Goal: Information Seeking & Learning: Learn about a topic

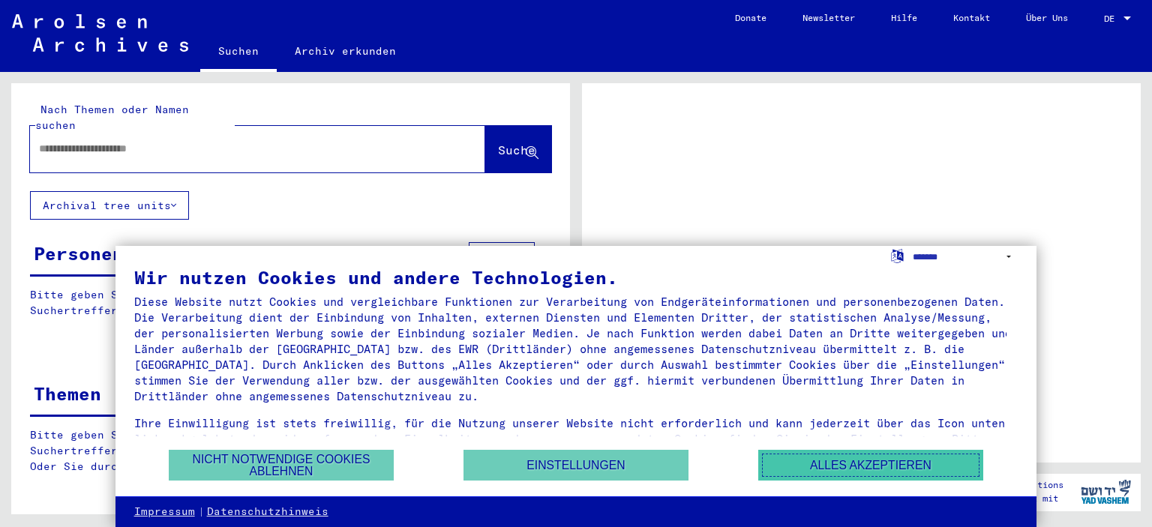
click at [872, 461] on button "Alles akzeptieren" at bounding box center [870, 465] width 225 height 31
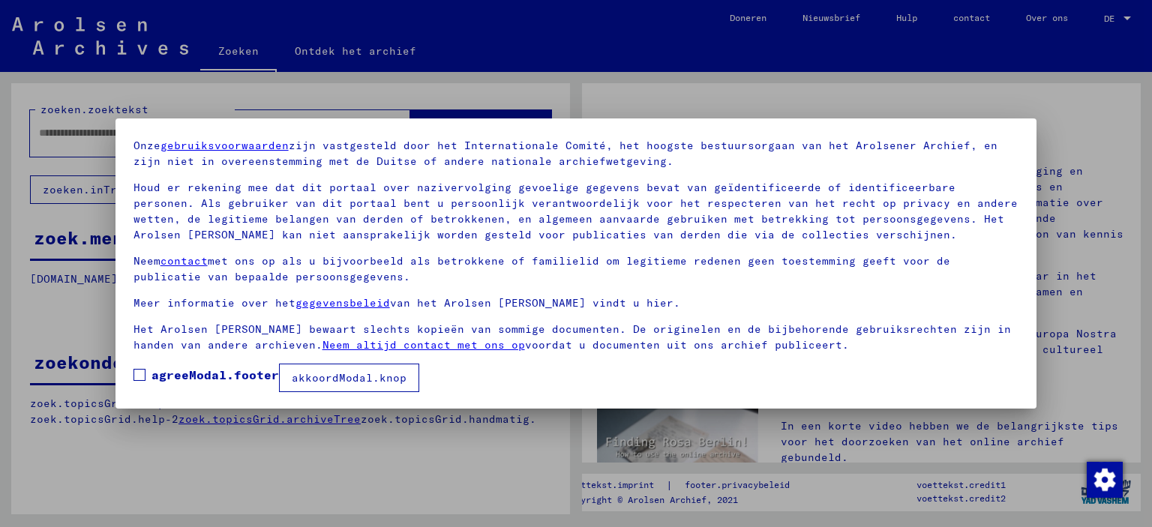
scroll to position [50, 0]
click at [350, 377] on font "akkoordModal.knop" at bounding box center [349, 377] width 115 height 14
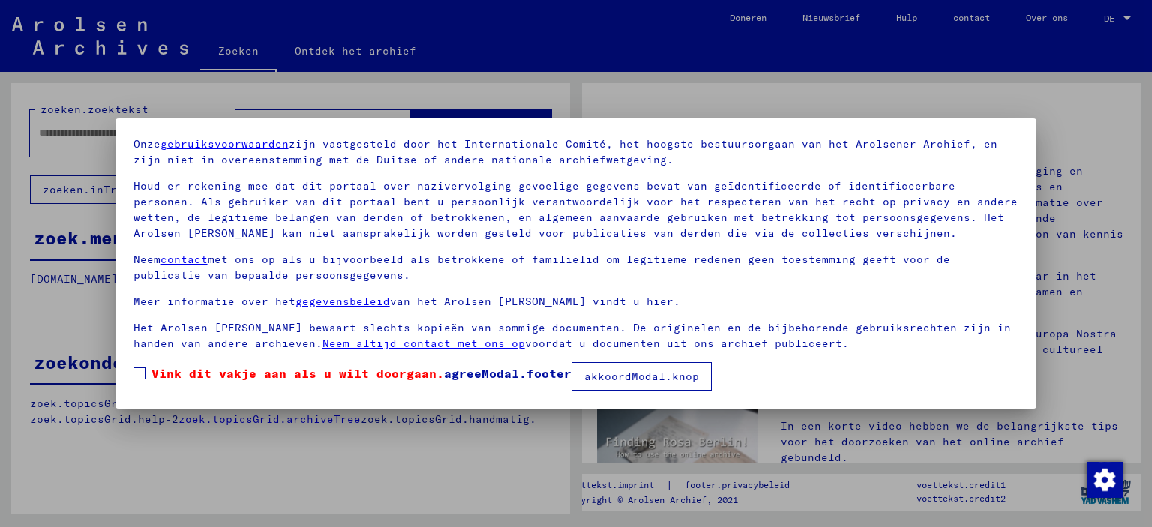
click at [646, 374] on font "akkoordModal.knop" at bounding box center [641, 377] width 115 height 14
click at [135, 371] on span at bounding box center [140, 374] width 12 height 12
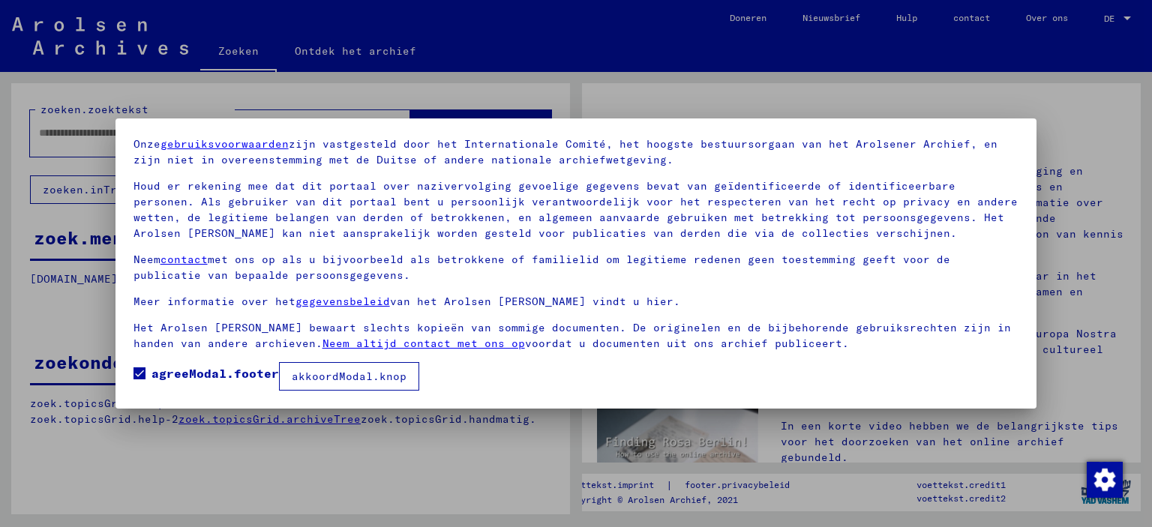
click at [335, 374] on font "akkoordModal.knop" at bounding box center [349, 377] width 115 height 14
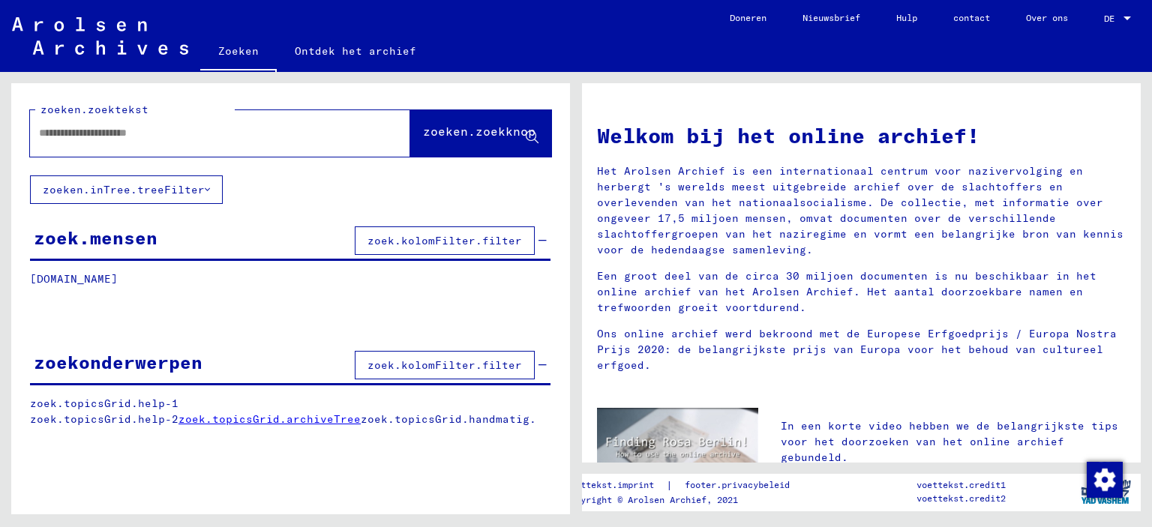
click at [107, 237] on font "zoek.mensen" at bounding box center [96, 238] width 124 height 23
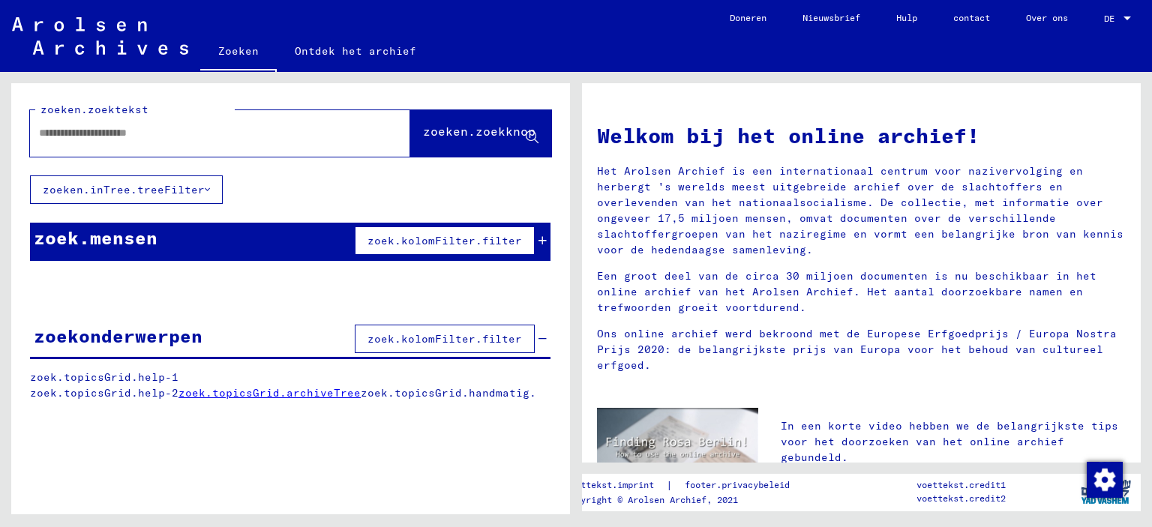
click at [446, 235] on font "zoek.kolomFilter.filter" at bounding box center [445, 241] width 155 height 14
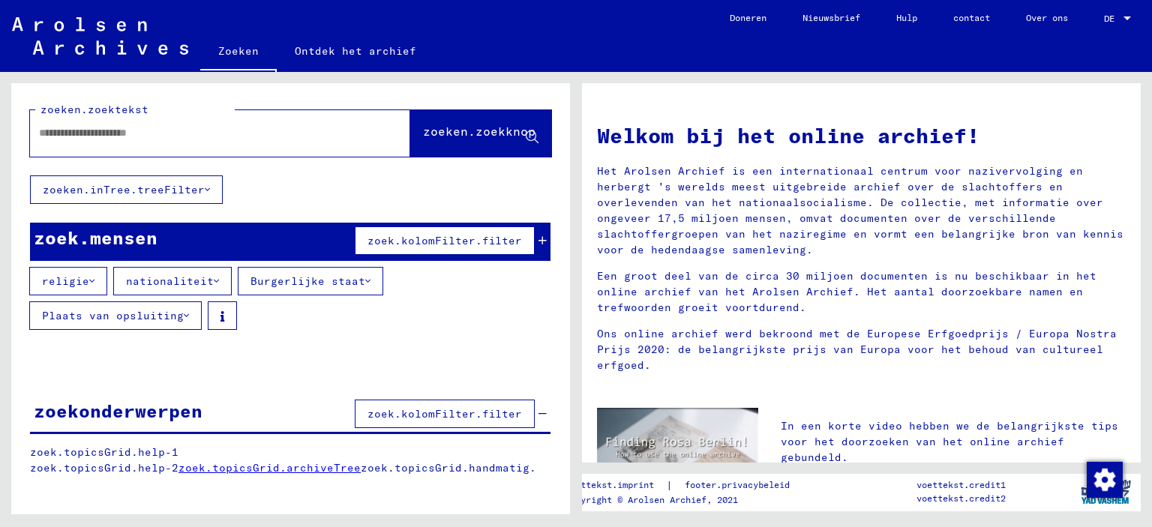
click at [214, 276] on icon at bounding box center [216, 281] width 5 height 11
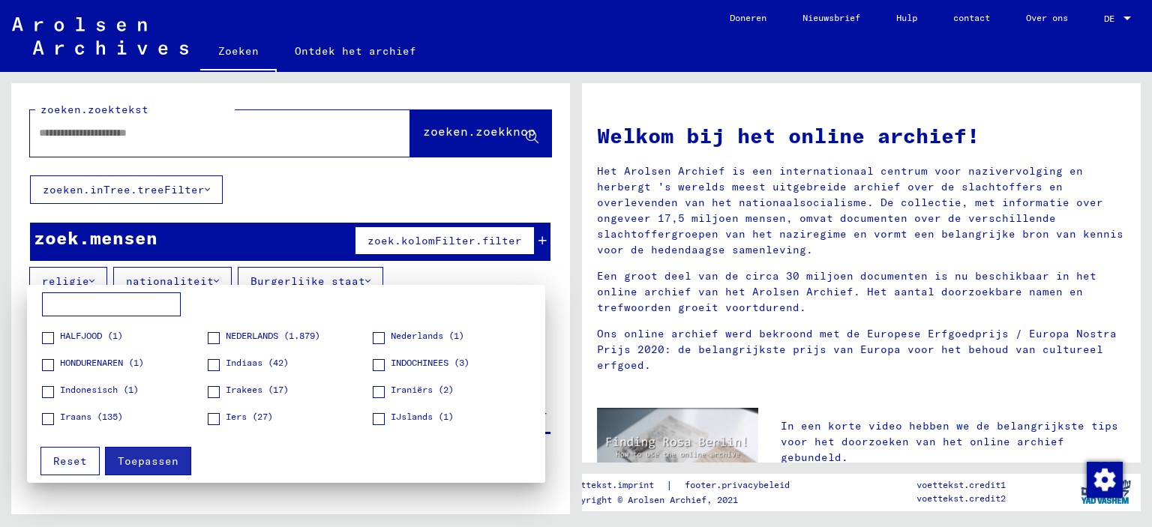
scroll to position [725, 0]
click at [373, 332] on span at bounding box center [379, 338] width 12 height 12
click at [166, 455] on font "Toepassen" at bounding box center [148, 462] width 61 height 14
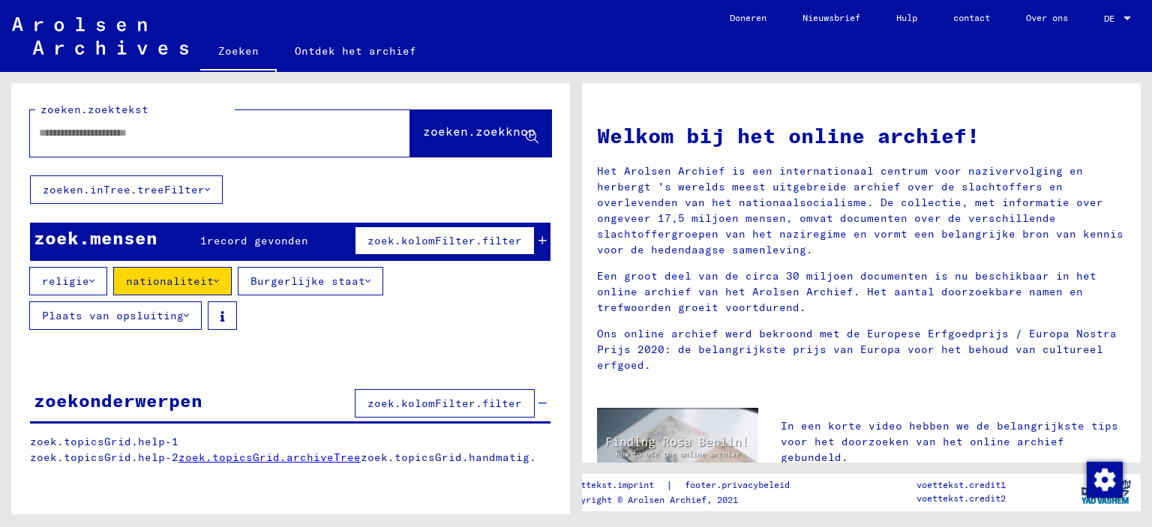
click at [147, 311] on font "Plaats van opsluiting" at bounding box center [113, 316] width 142 height 14
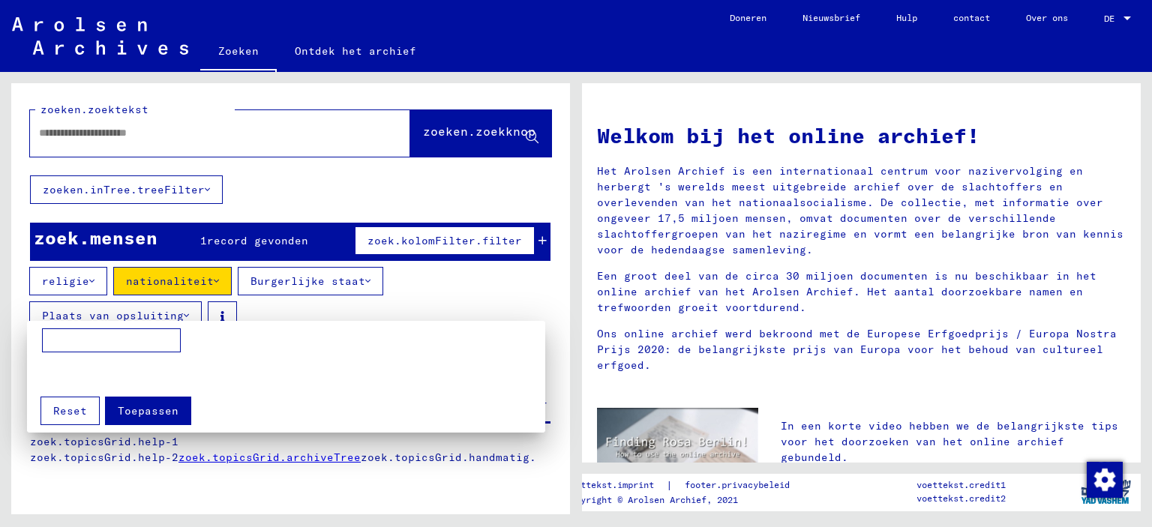
click at [293, 304] on div at bounding box center [576, 263] width 1152 height 527
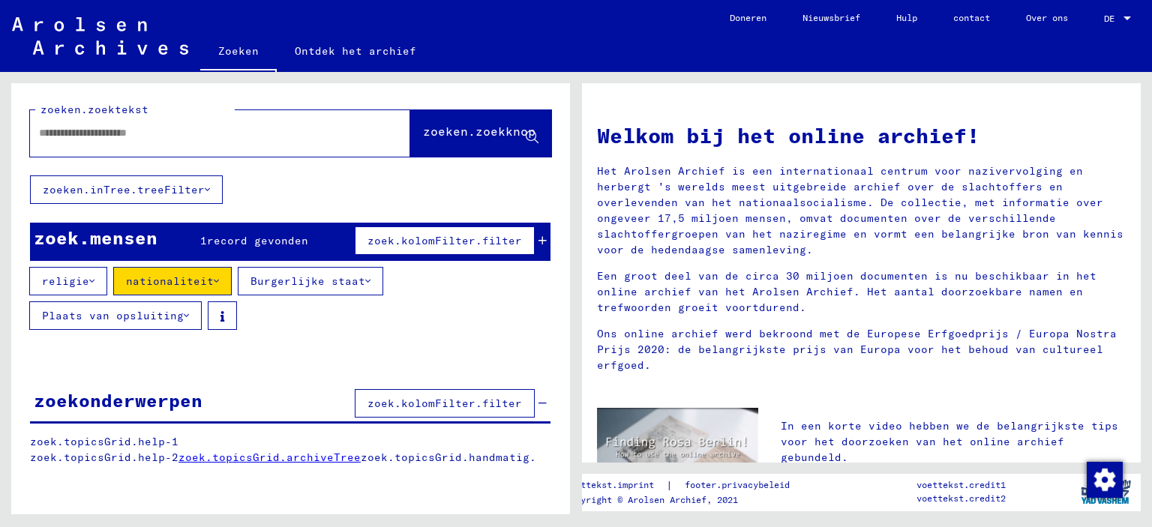
click at [307, 276] on font "Burgerlijke staat" at bounding box center [308, 282] width 115 height 14
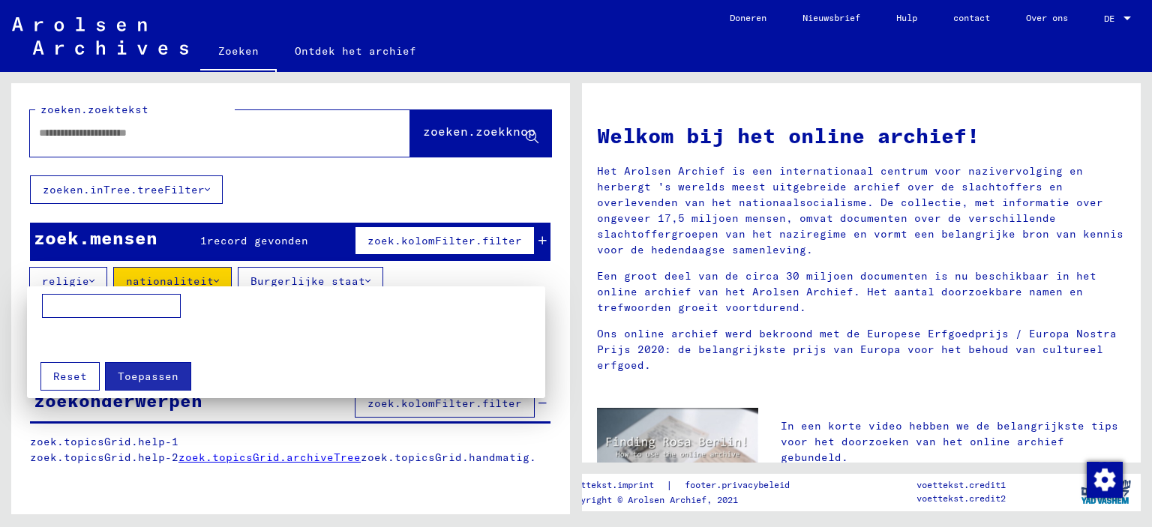
click at [402, 270] on div at bounding box center [576, 263] width 1152 height 527
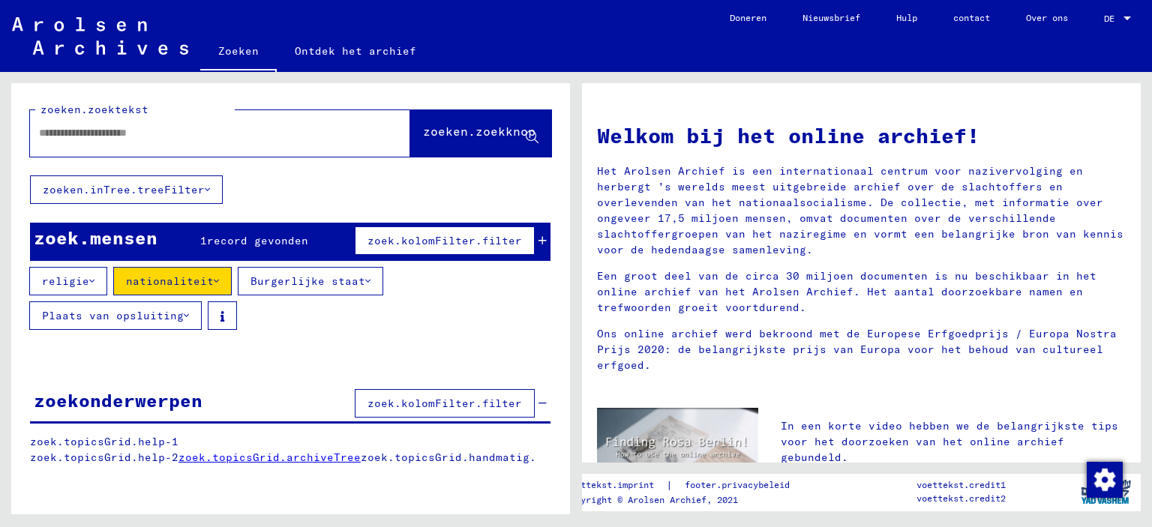
click at [362, 278] on button "Burgerlijke staat" at bounding box center [311, 281] width 146 height 29
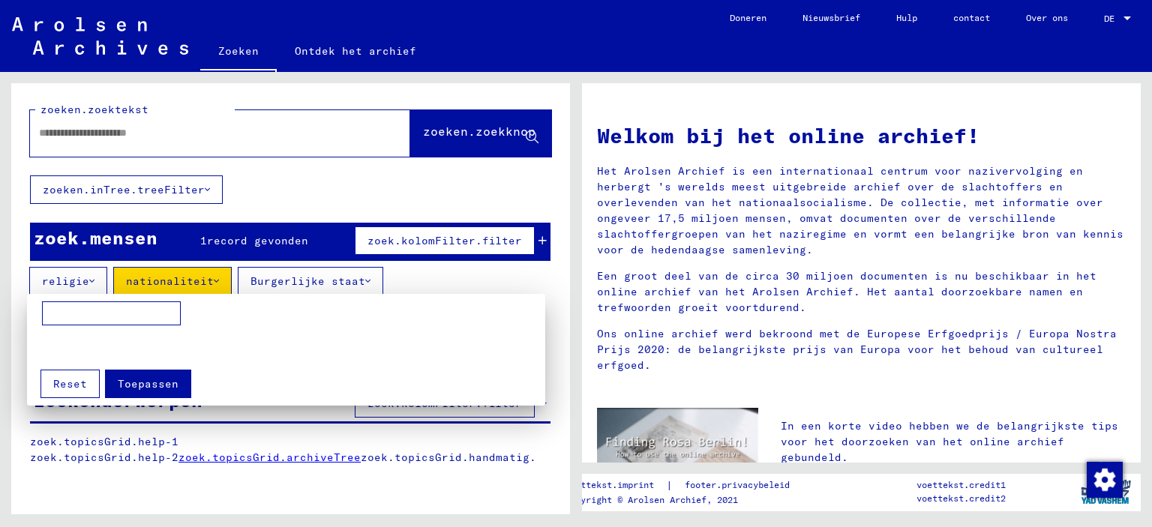
click at [70, 314] on input at bounding box center [111, 314] width 139 height 24
type input "********"
click at [147, 380] on font "Toepassen" at bounding box center [148, 384] width 61 height 14
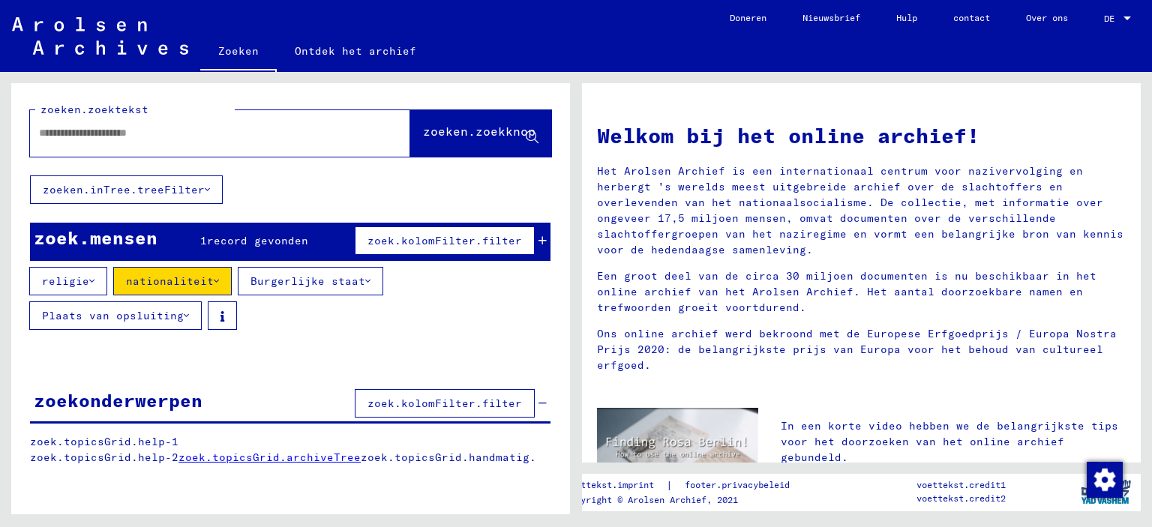
click at [365, 276] on icon at bounding box center [367, 281] width 5 height 11
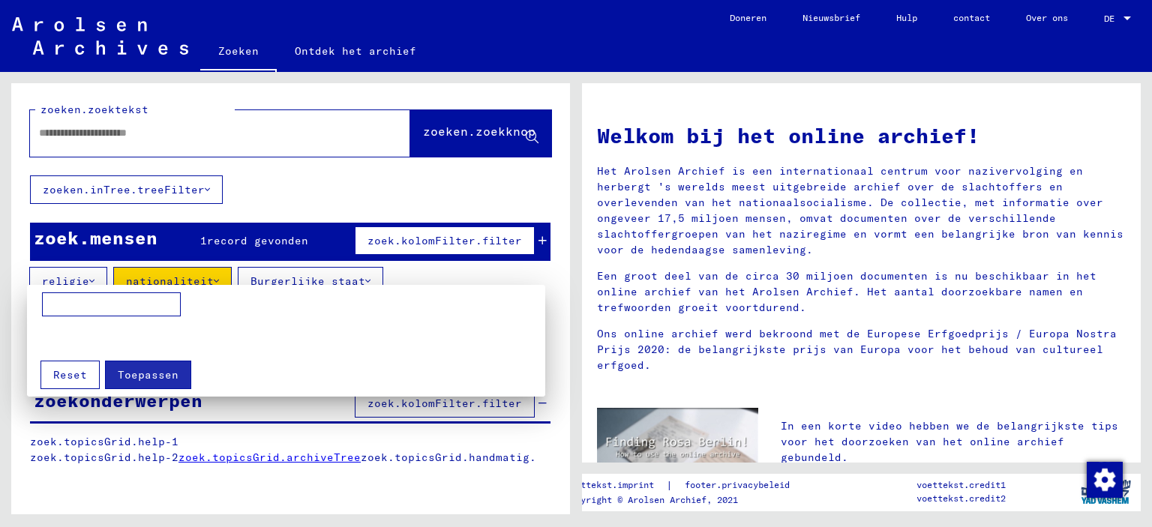
click at [70, 300] on input at bounding box center [111, 305] width 139 height 24
type input "********"
click at [151, 374] on font "Toepassen" at bounding box center [148, 375] width 61 height 14
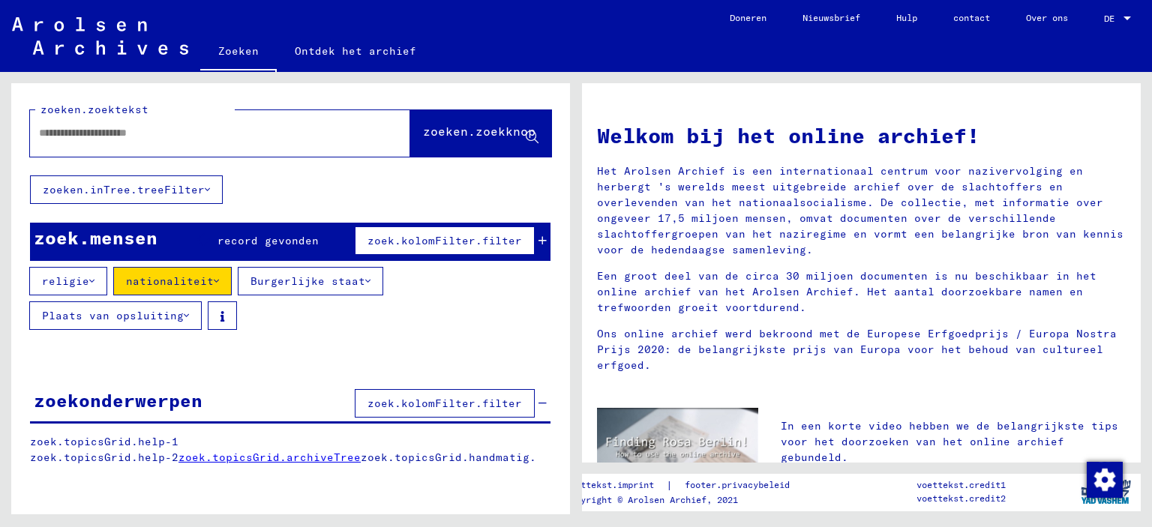
click at [436, 400] on font "zoek.kolomFilter.filter" at bounding box center [445, 404] width 155 height 14
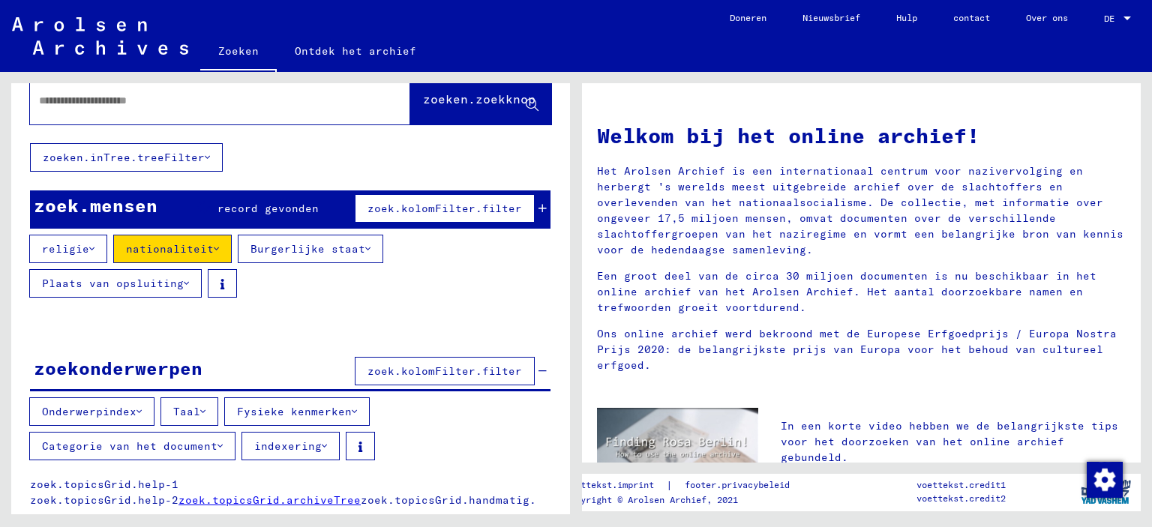
scroll to position [33, 0]
click at [137, 406] on icon at bounding box center [139, 411] width 5 height 11
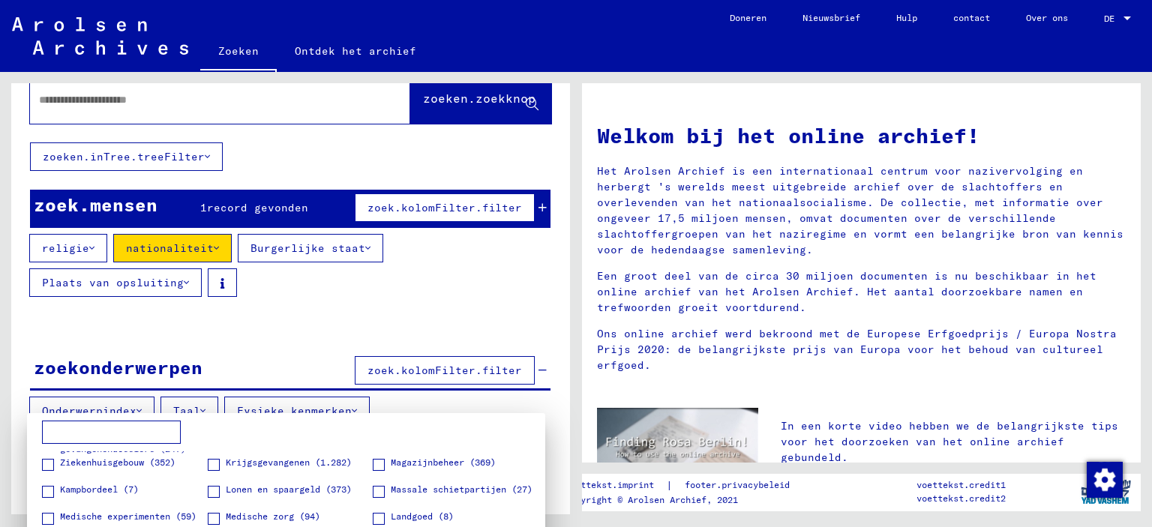
scroll to position [257, 0]
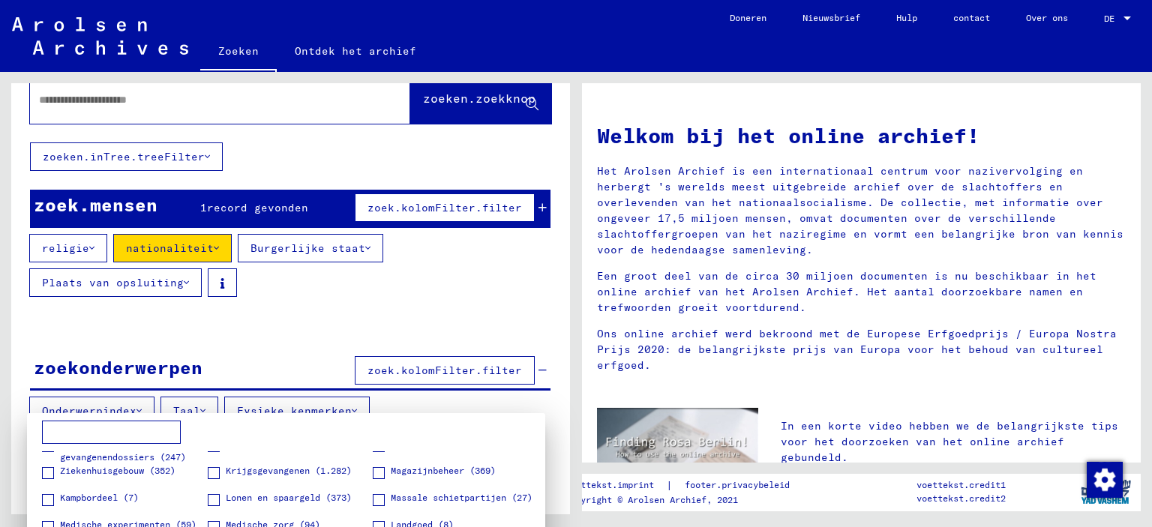
drag, startPoint x: 326, startPoint y: 488, endPoint x: 282, endPoint y: 431, distance: 72.2
click at [282, 431] on div ""Fabrieksactie 1943" (11) "Joods huis" (1) "Gemengd huwelijk" (20) "verboden co…" at bounding box center [286, 493] width 503 height 144
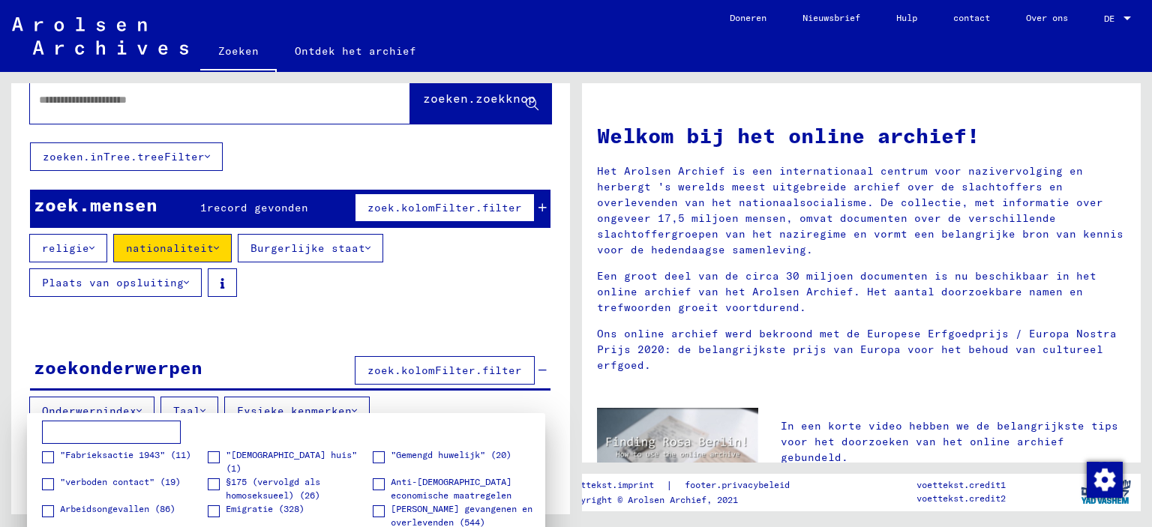
scroll to position [0, 0]
click at [275, 312] on div at bounding box center [576, 263] width 1152 height 527
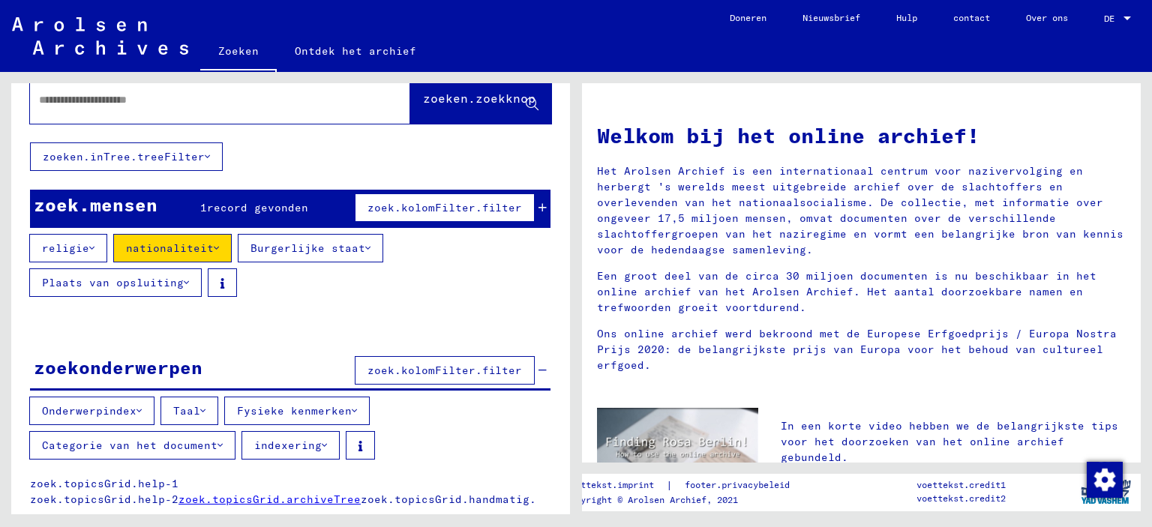
click at [200, 406] on icon at bounding box center [202, 411] width 5 height 11
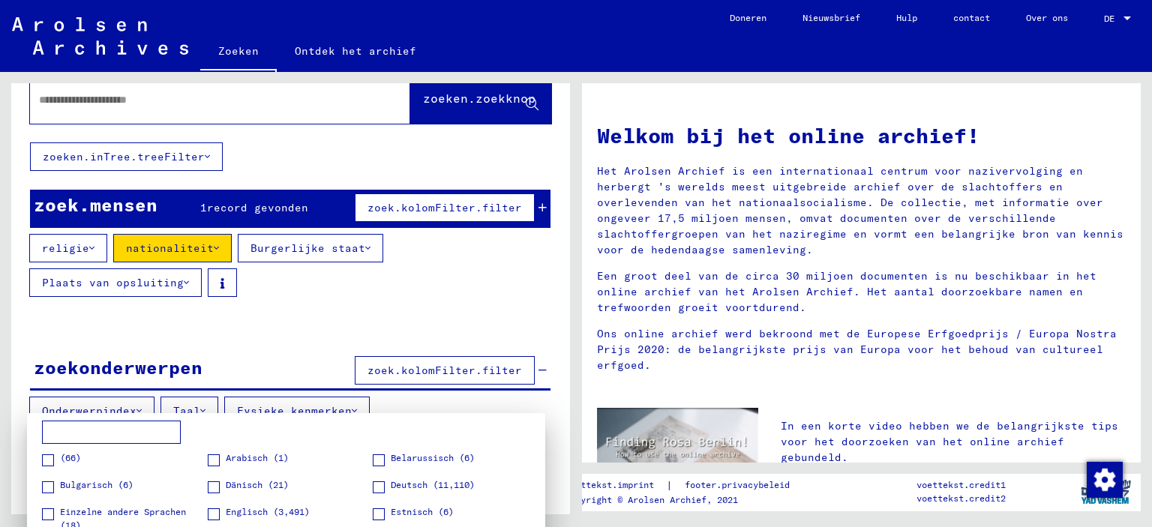
click at [210, 325] on div at bounding box center [576, 263] width 1152 height 527
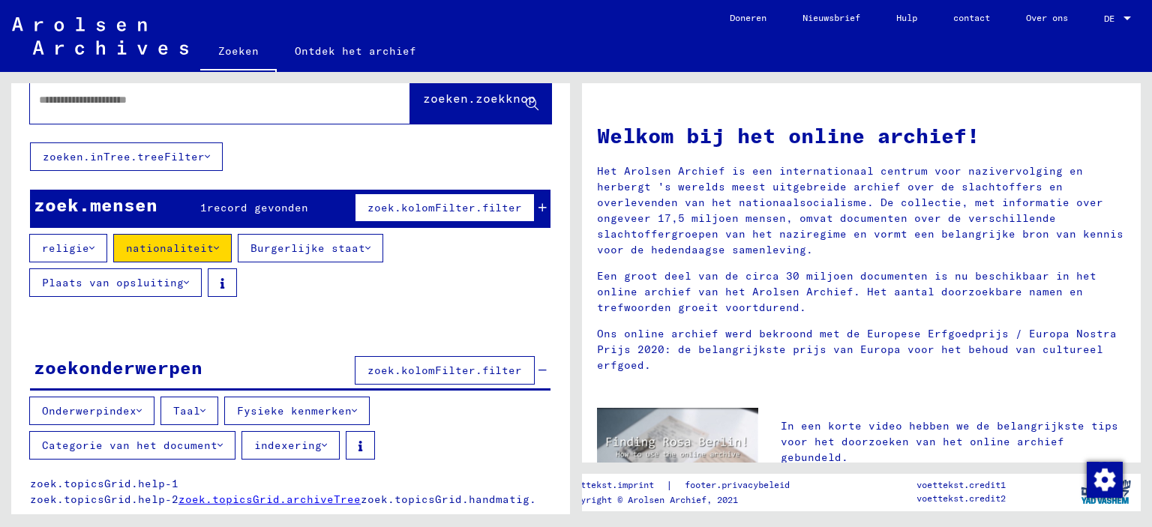
click at [218, 440] on icon at bounding box center [220, 445] width 5 height 11
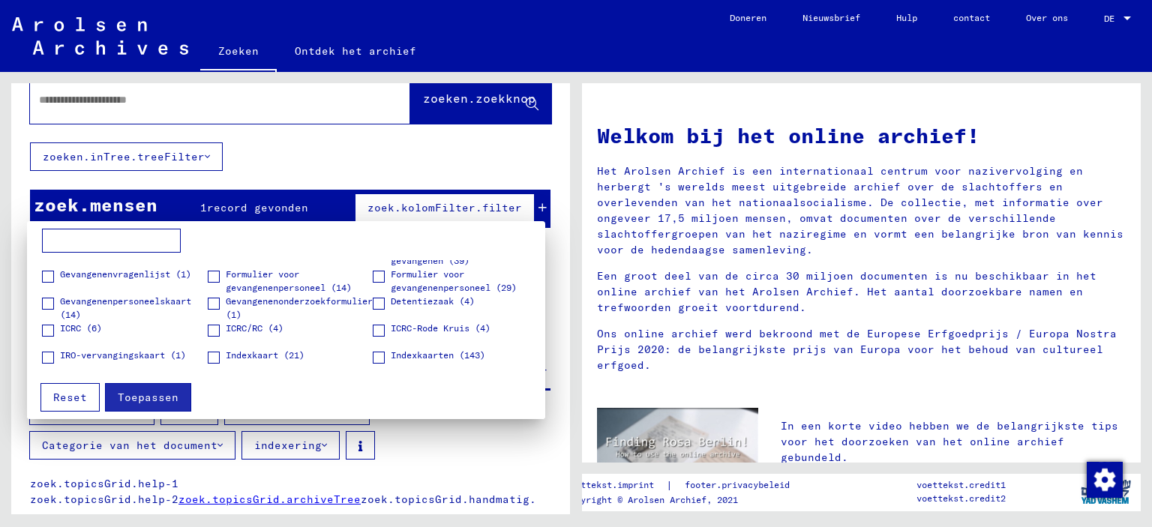
scroll to position [400, 0]
click at [476, 153] on div at bounding box center [576, 263] width 1152 height 527
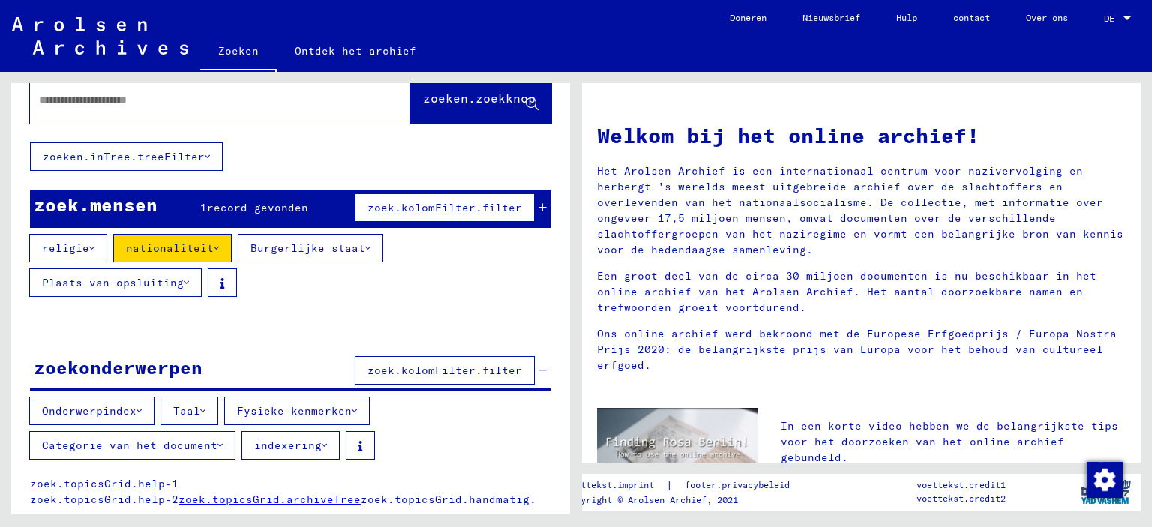
click at [184, 278] on icon at bounding box center [186, 283] width 5 height 11
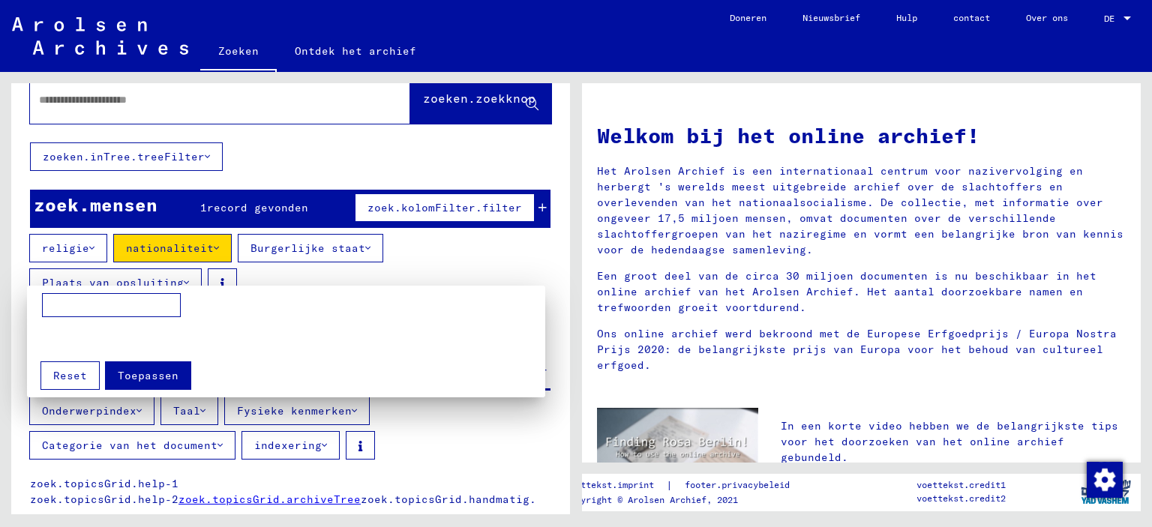
click at [78, 305] on input at bounding box center [111, 305] width 139 height 24
drag, startPoint x: 78, startPoint y: 305, endPoint x: 214, endPoint y: 313, distance: 136.0
click at [214, 313] on div at bounding box center [286, 322] width 503 height 58
click at [289, 312] on div at bounding box center [286, 322] width 503 height 58
click at [435, 250] on div at bounding box center [576, 263] width 1152 height 527
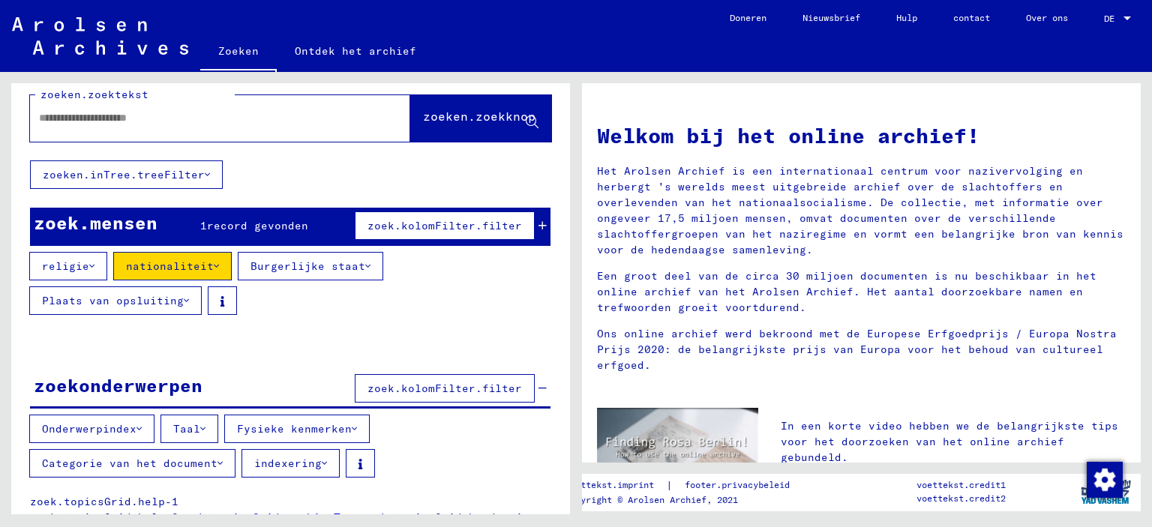
scroll to position [0, 0]
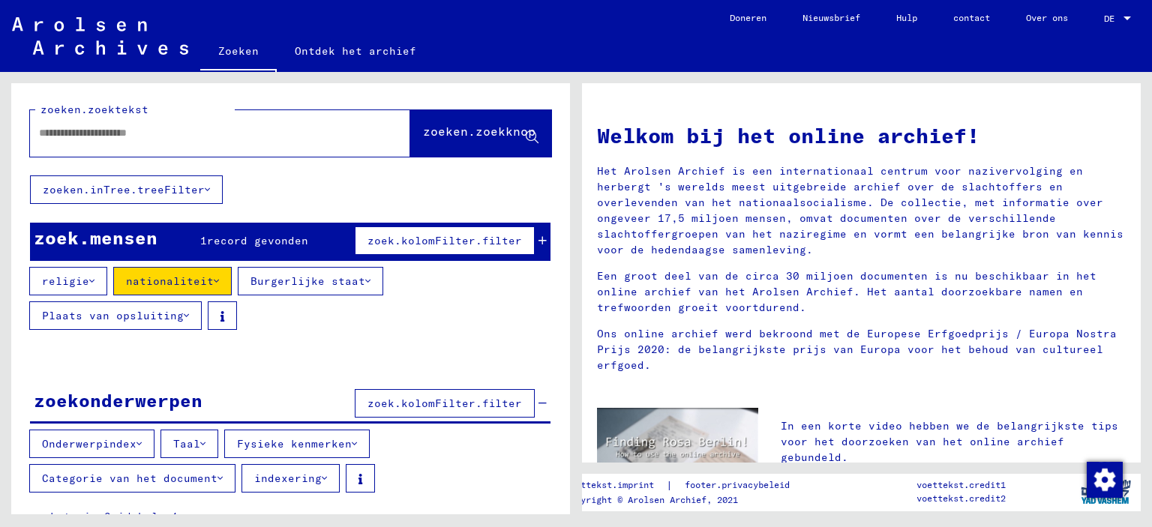
click at [70, 131] on input "text" at bounding box center [202, 133] width 326 height 16
click at [158, 187] on font "zoeken.inTree.treeFilter" at bounding box center [124, 190] width 162 height 14
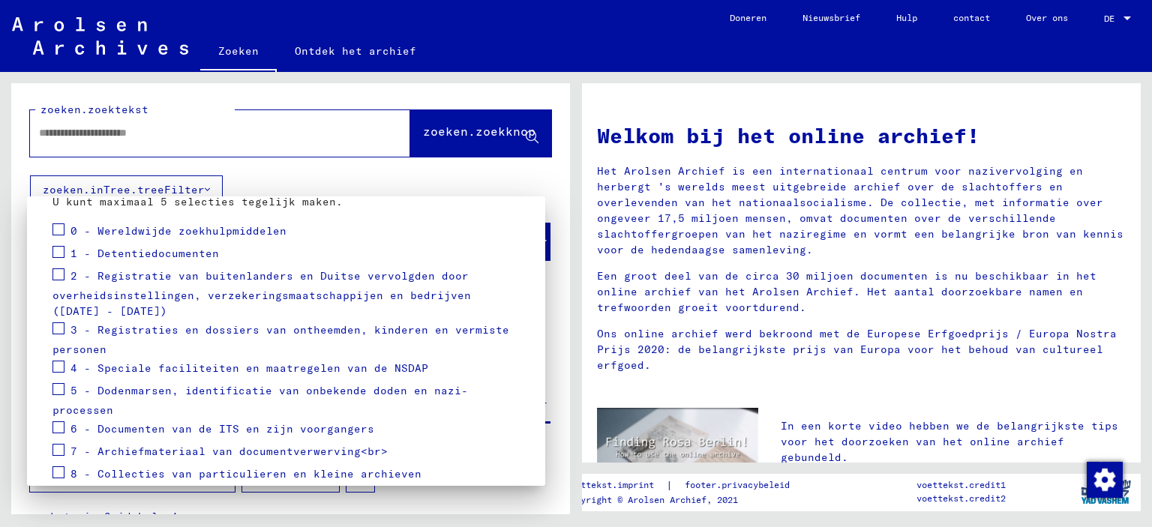
scroll to position [46, 0]
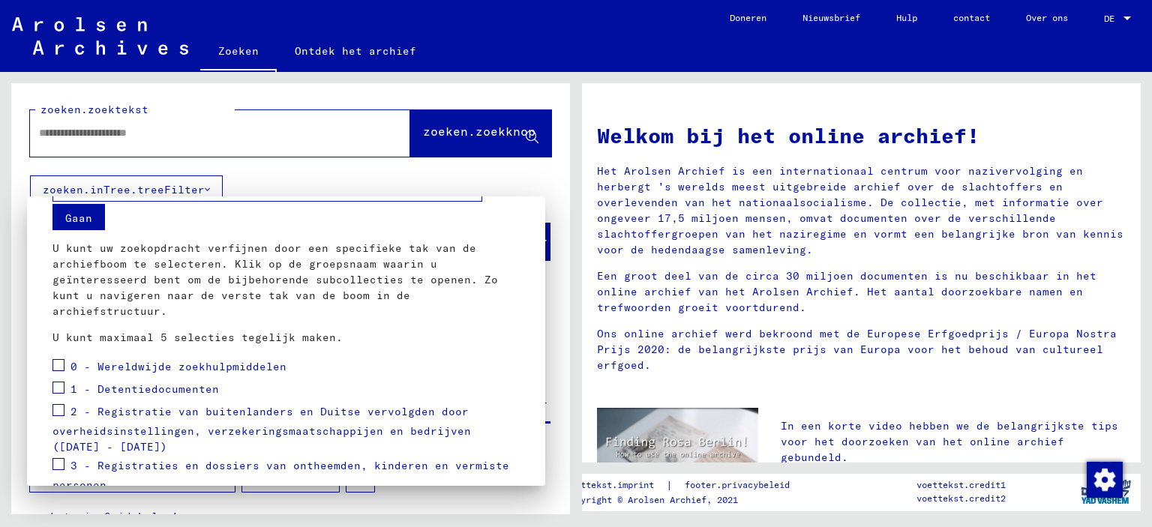
click at [343, 131] on div at bounding box center [576, 263] width 1152 height 527
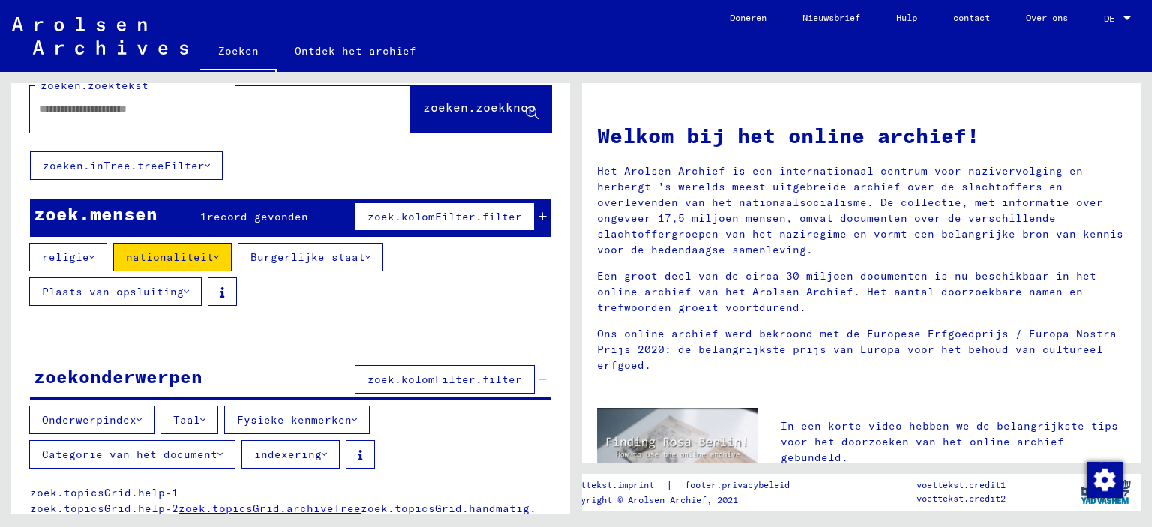
scroll to position [0, 0]
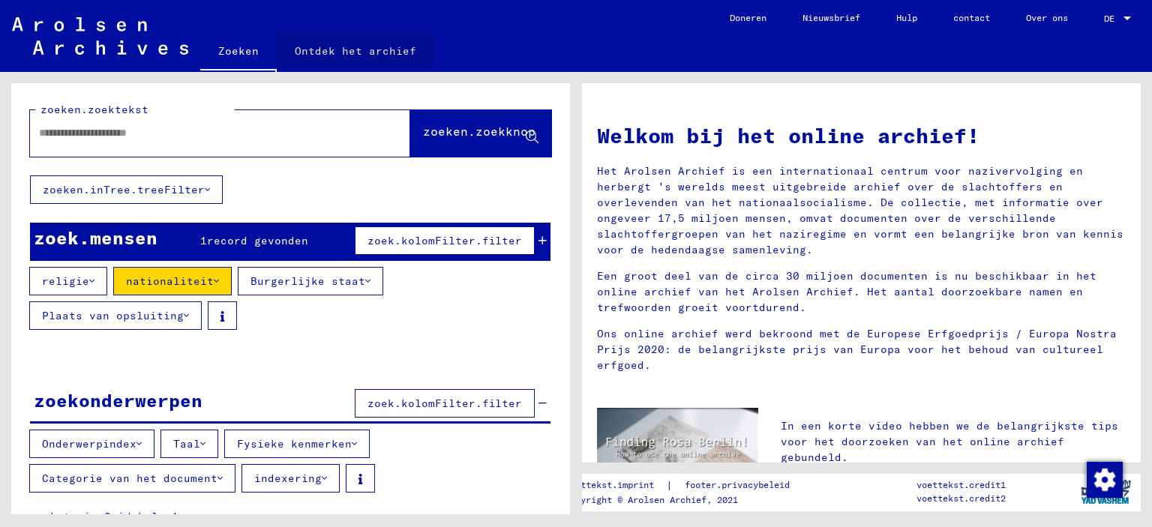
click at [359, 47] on font "Ontdek het archief" at bounding box center [356, 51] width 122 height 14
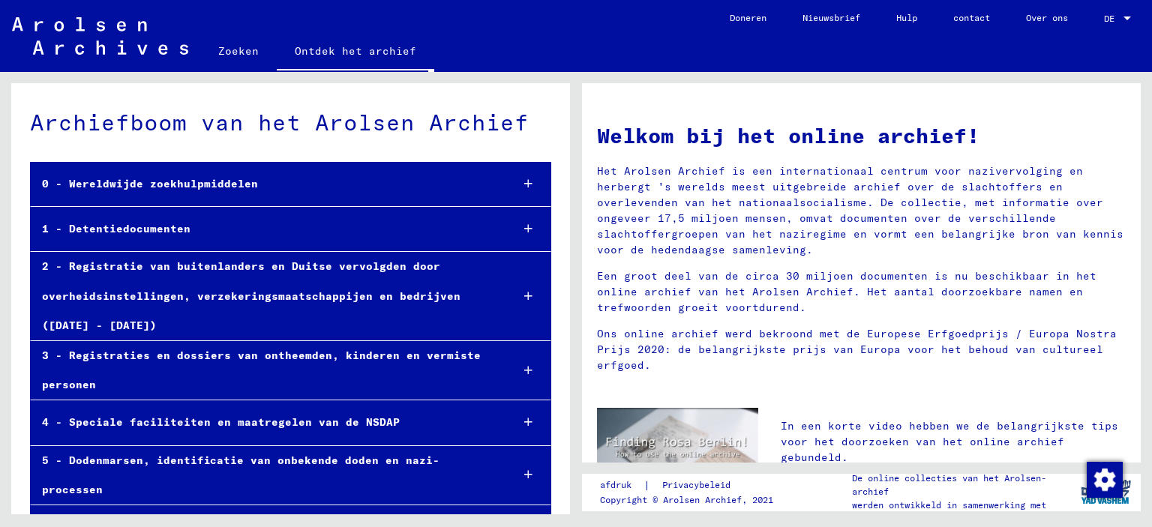
click at [524, 180] on icon at bounding box center [528, 184] width 8 height 11
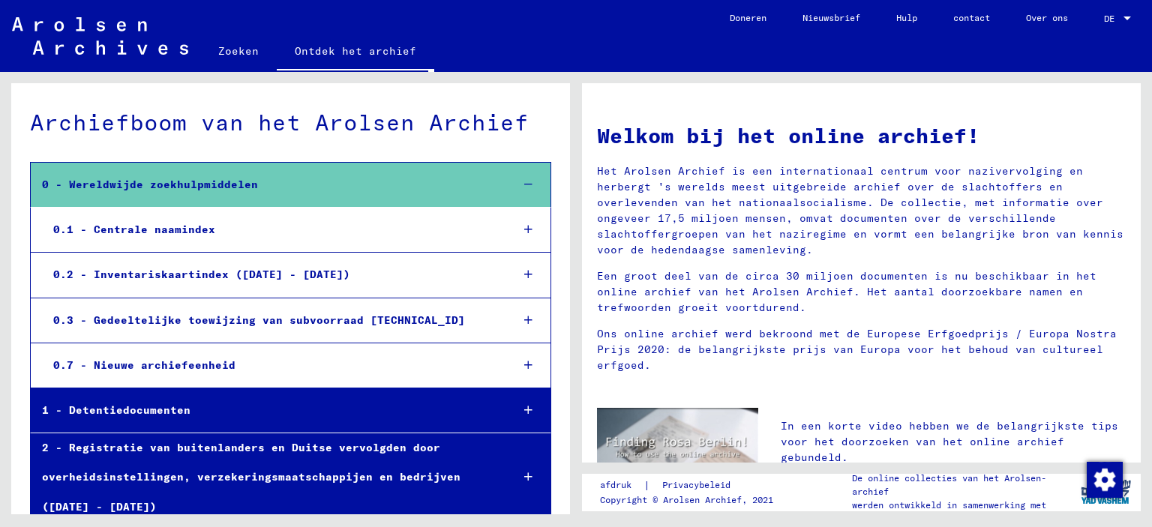
click at [166, 227] on font "0.1 - Centrale naamindex" at bounding box center [134, 230] width 162 height 14
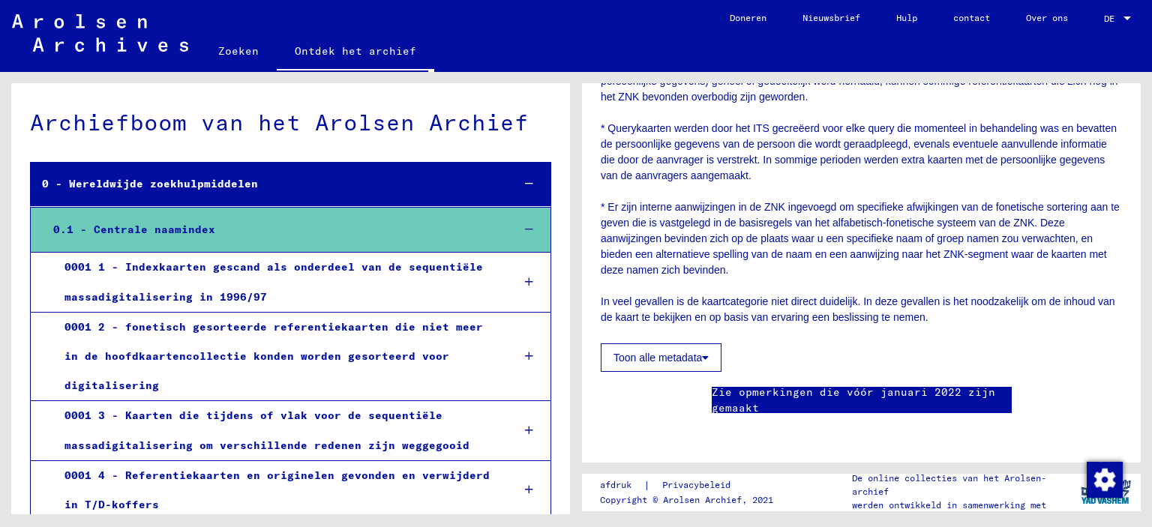
scroll to position [1275, 0]
